Goal: Task Accomplishment & Management: Use online tool/utility

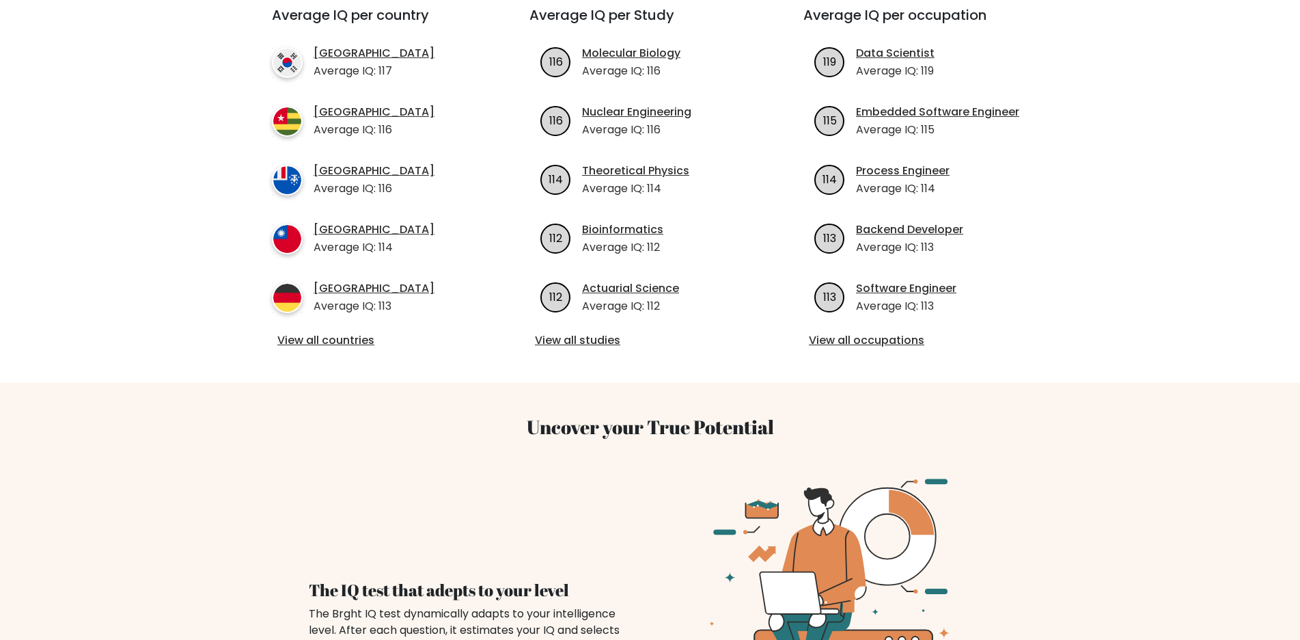
scroll to position [182, 0]
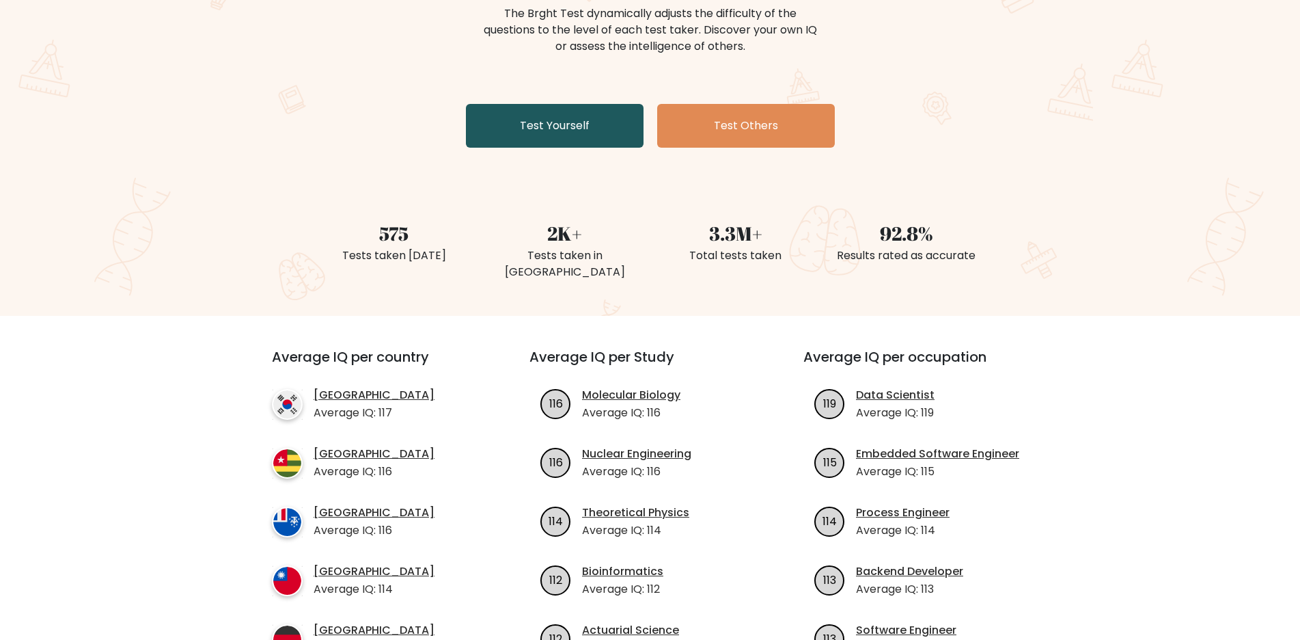
click at [629, 128] on link "Test Yourself" at bounding box center [555, 126] width 178 height 44
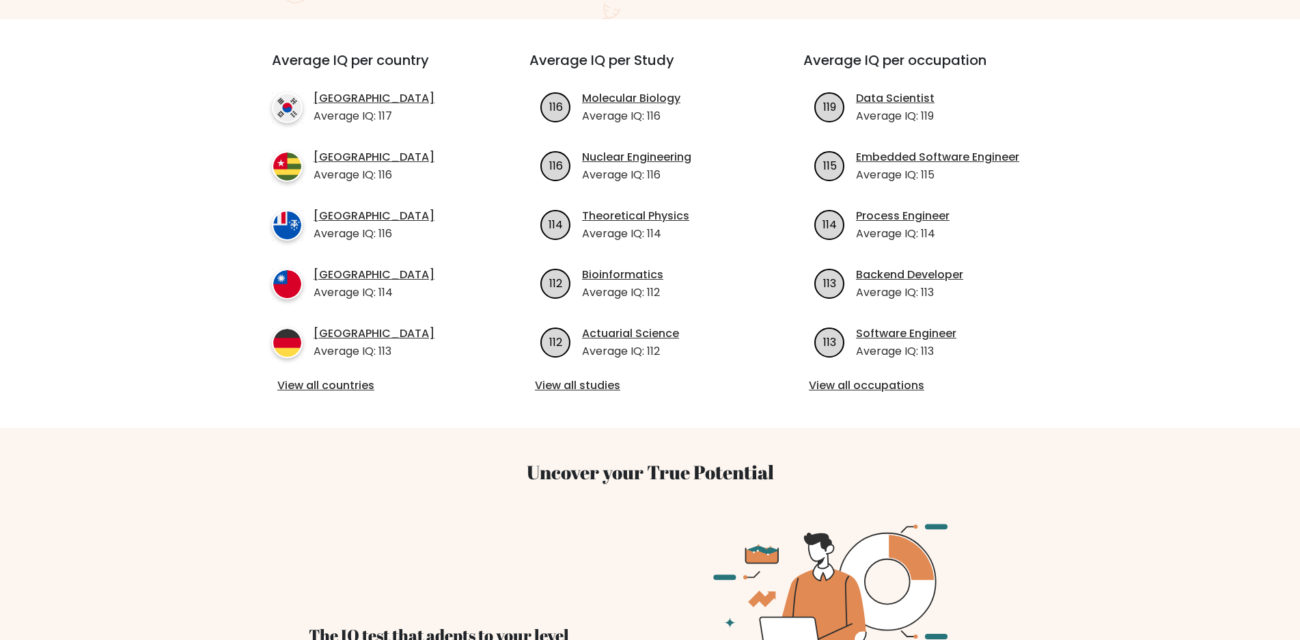
scroll to position [342, 0]
